Goal: Information Seeking & Learning: Learn about a topic

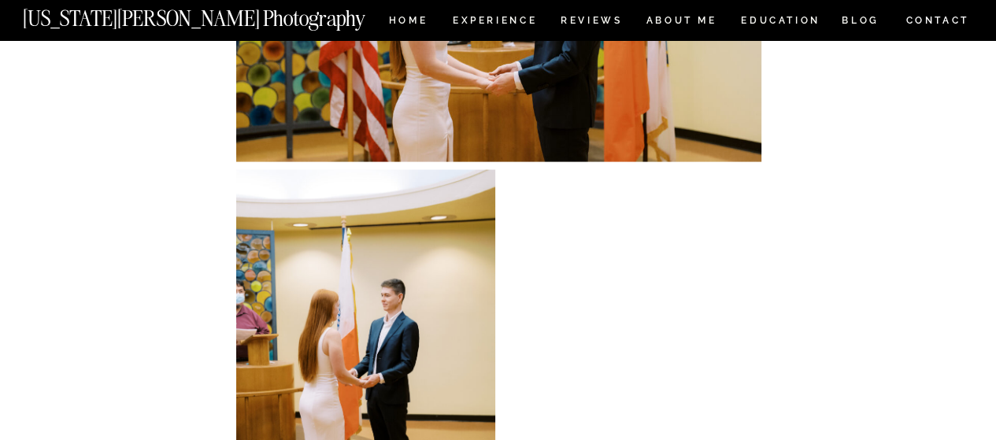
scroll to position [2665, 0]
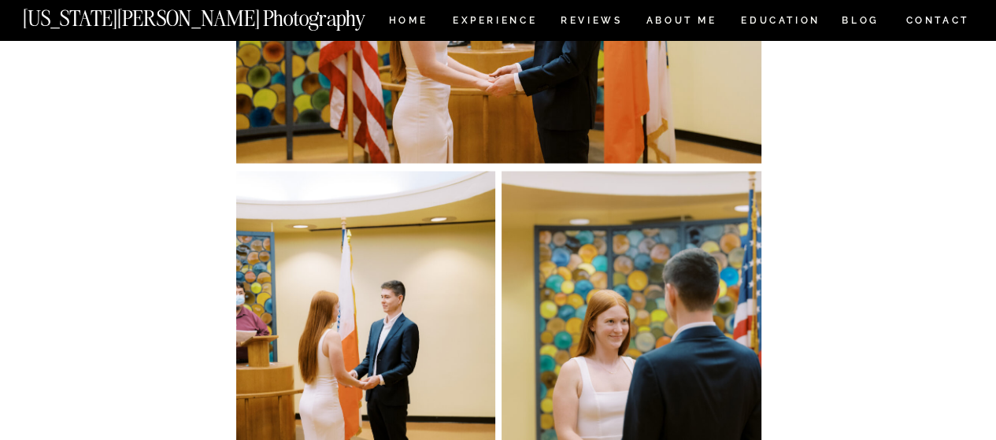
drag, startPoint x: 597, startPoint y: 174, endPoint x: 194, endPoint y: 186, distance: 404.0
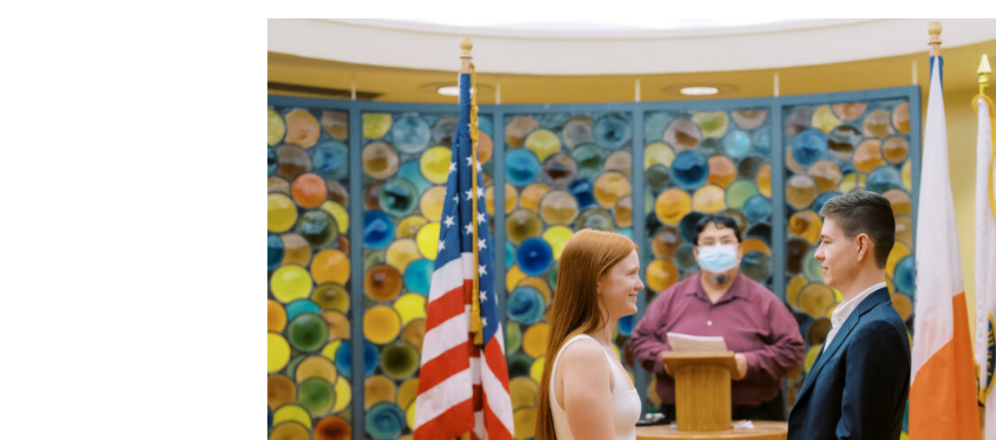
scroll to position [2389, 0]
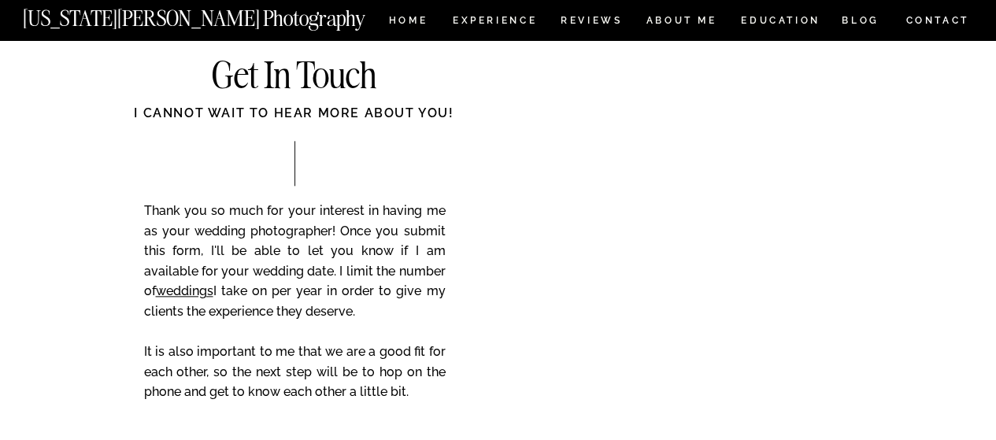
scroll to position [11806, 0]
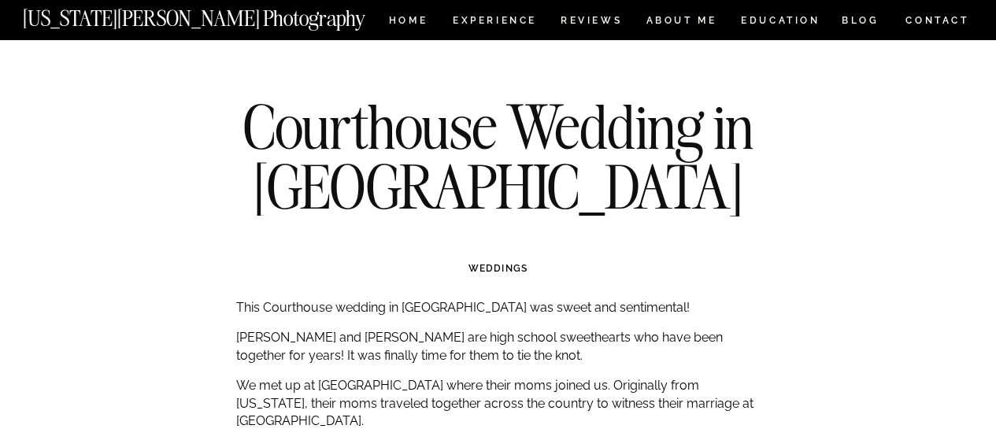
scroll to position [2417, 0]
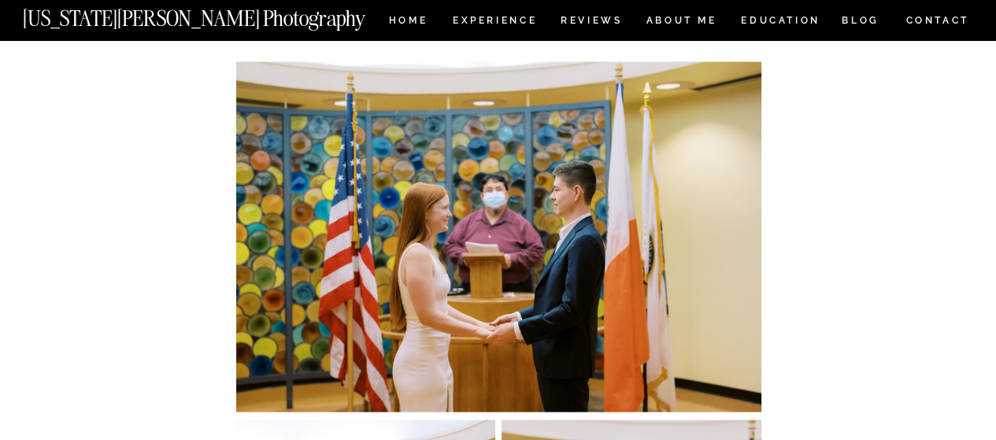
click at [304, 168] on img at bounding box center [498, 236] width 525 height 350
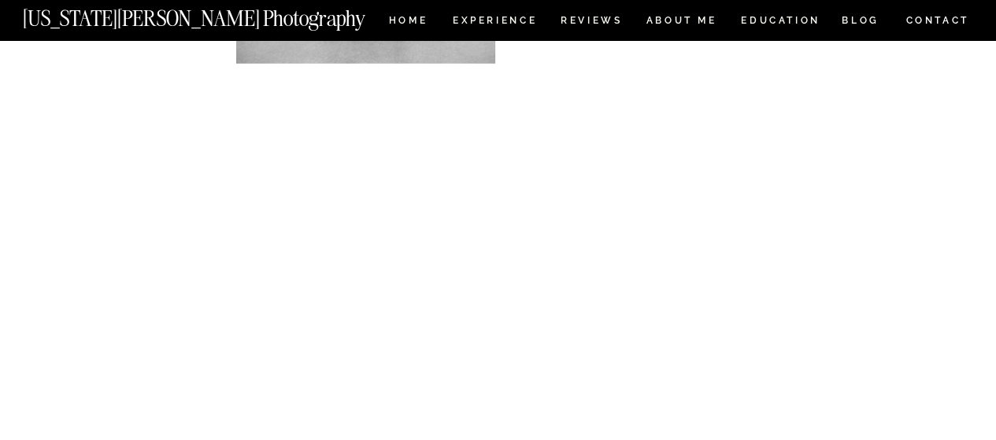
scroll to position [3430, 0]
